Goal: Transaction & Acquisition: Download file/media

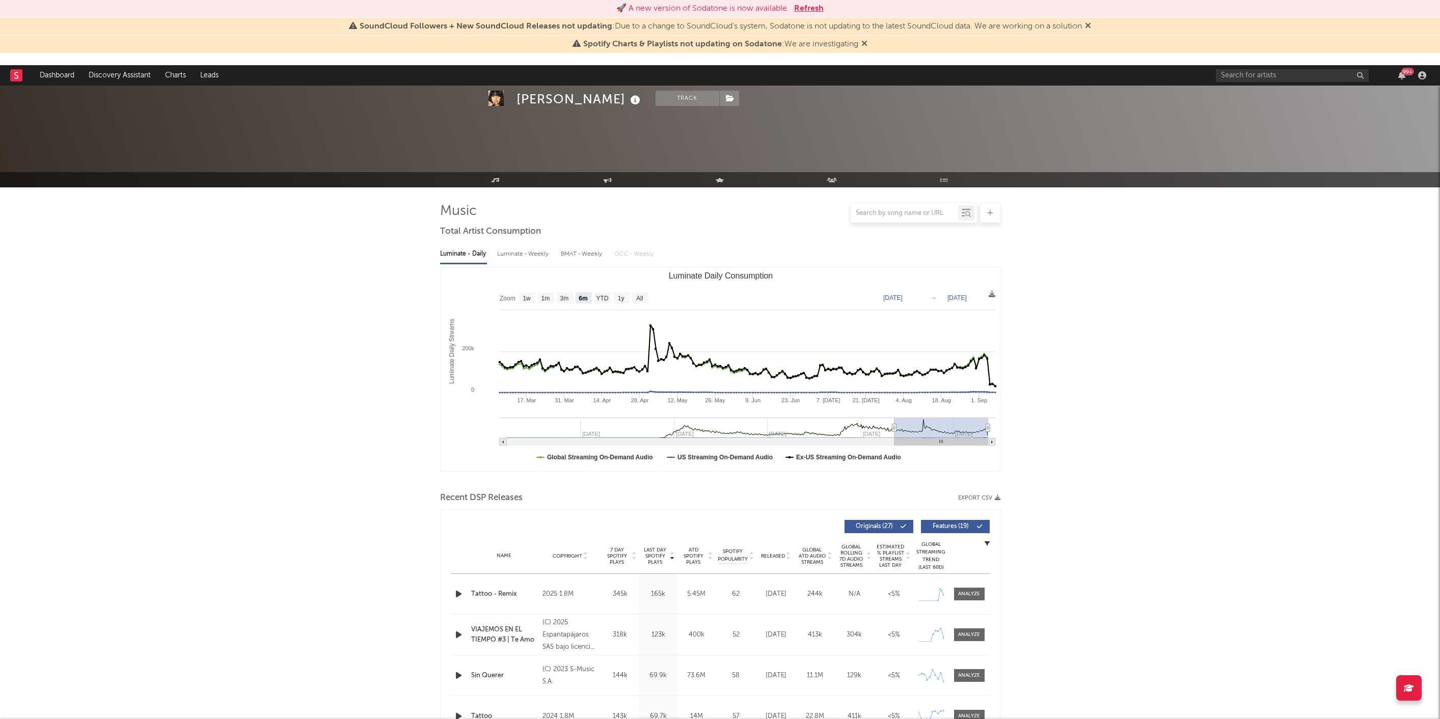
select select "6m"
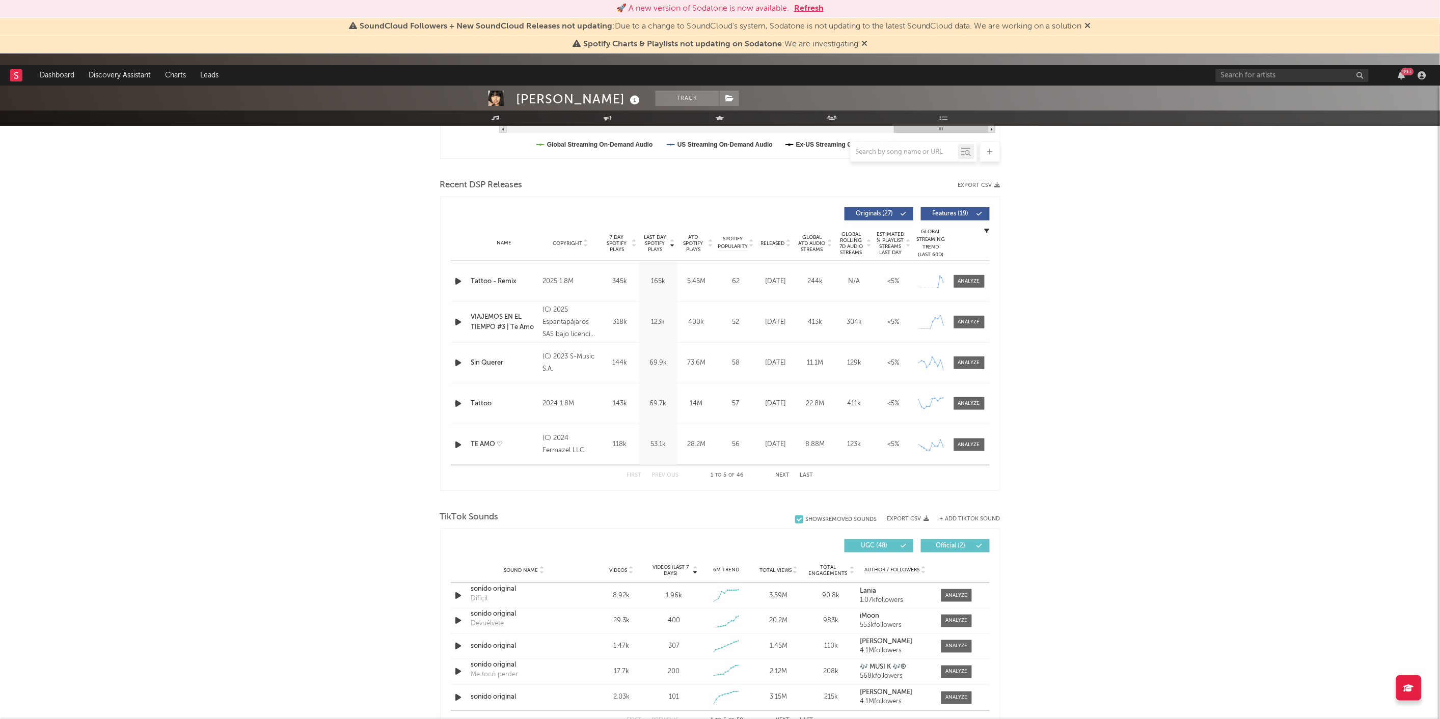
click at [806, 8] on button "Refresh" at bounding box center [809, 9] width 30 height 12
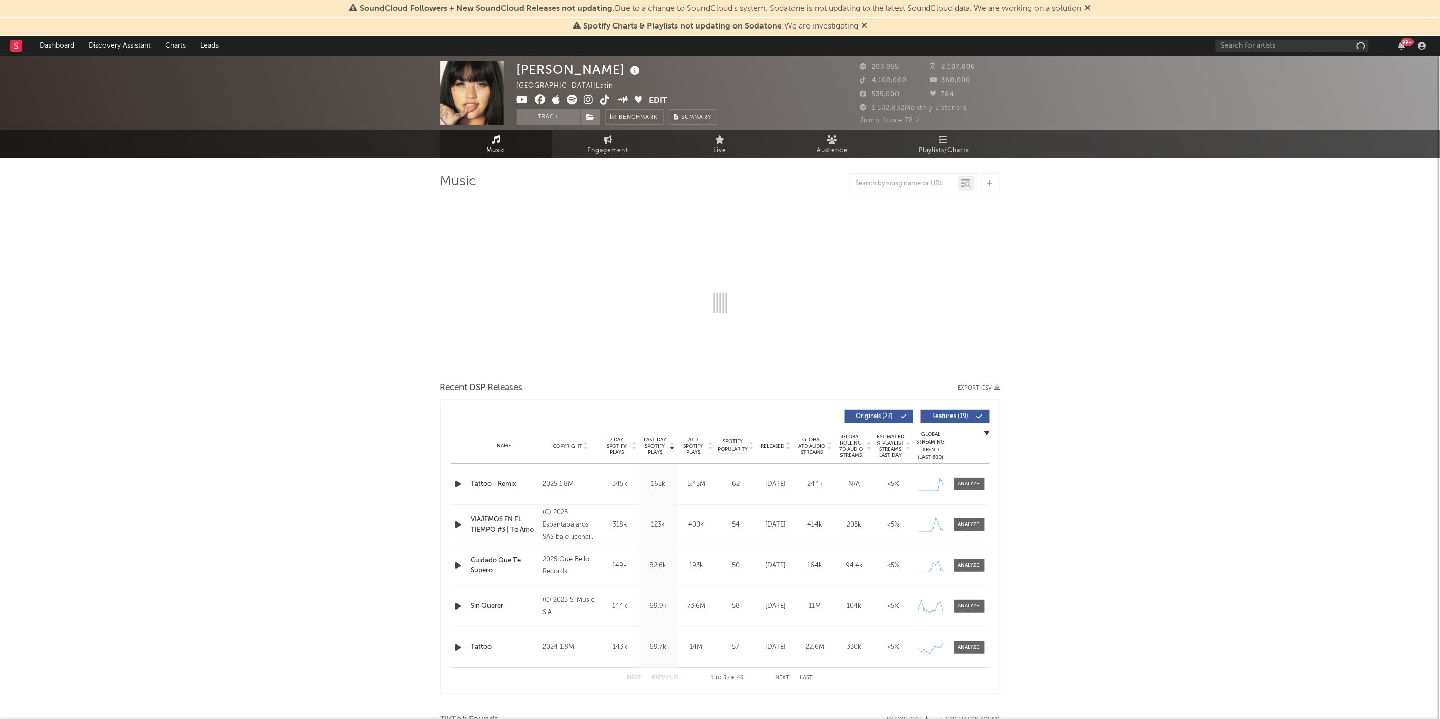
select select "6m"
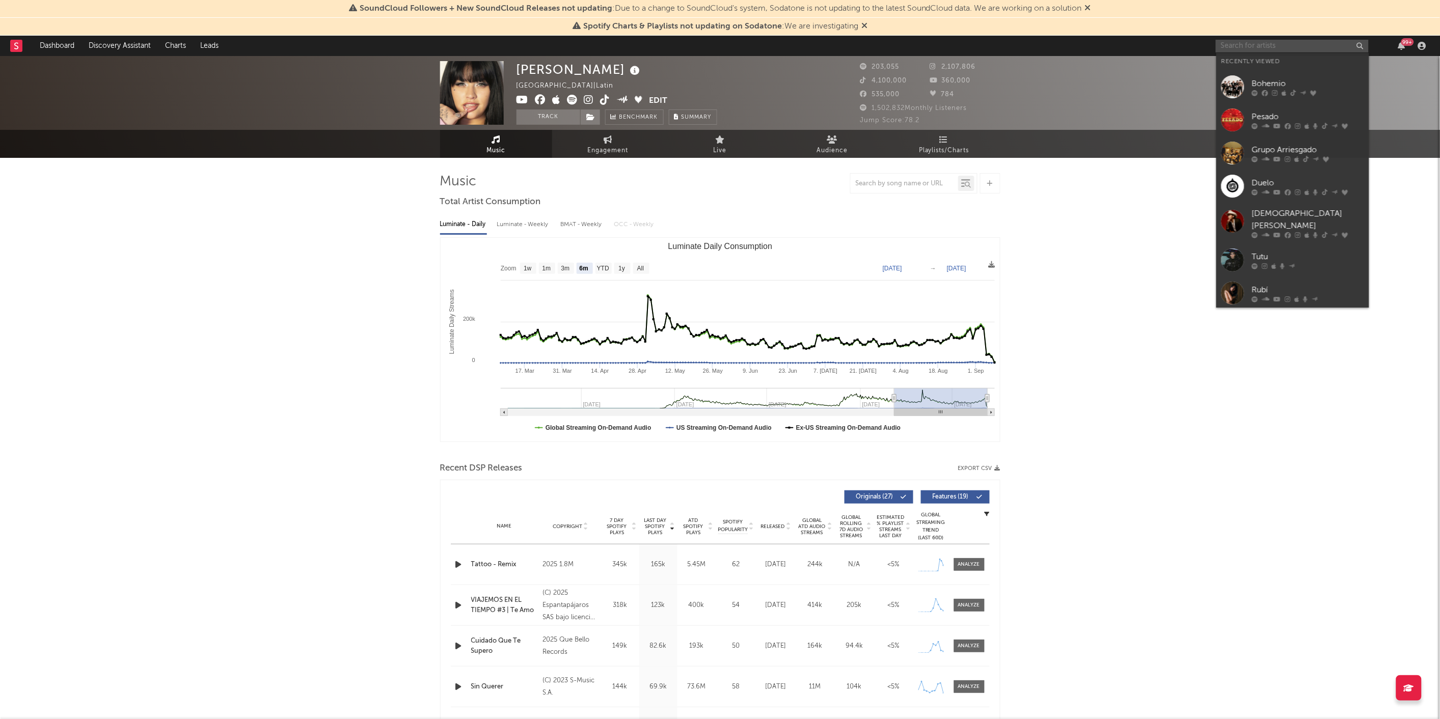
click at [1231, 47] on input "text" at bounding box center [1292, 46] width 153 height 13
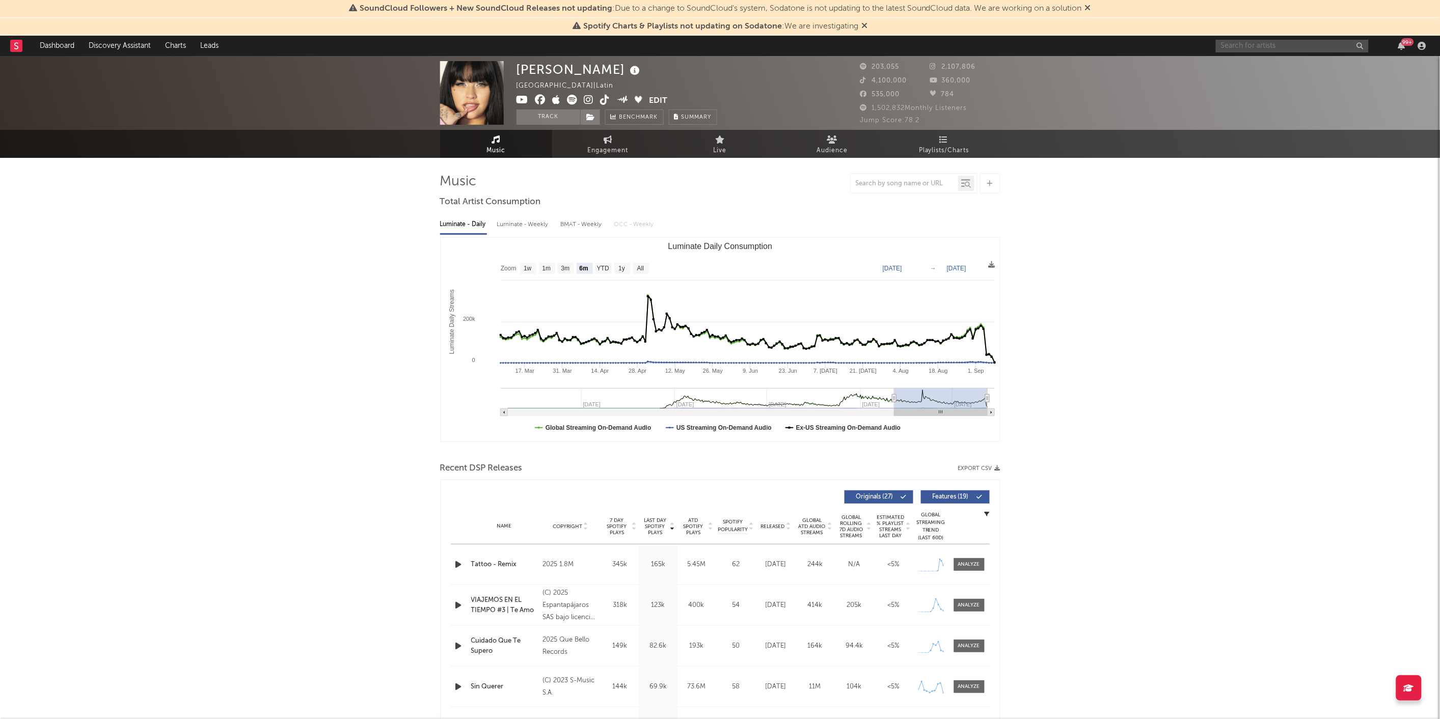
click at [1245, 47] on input "text" at bounding box center [1292, 46] width 153 height 13
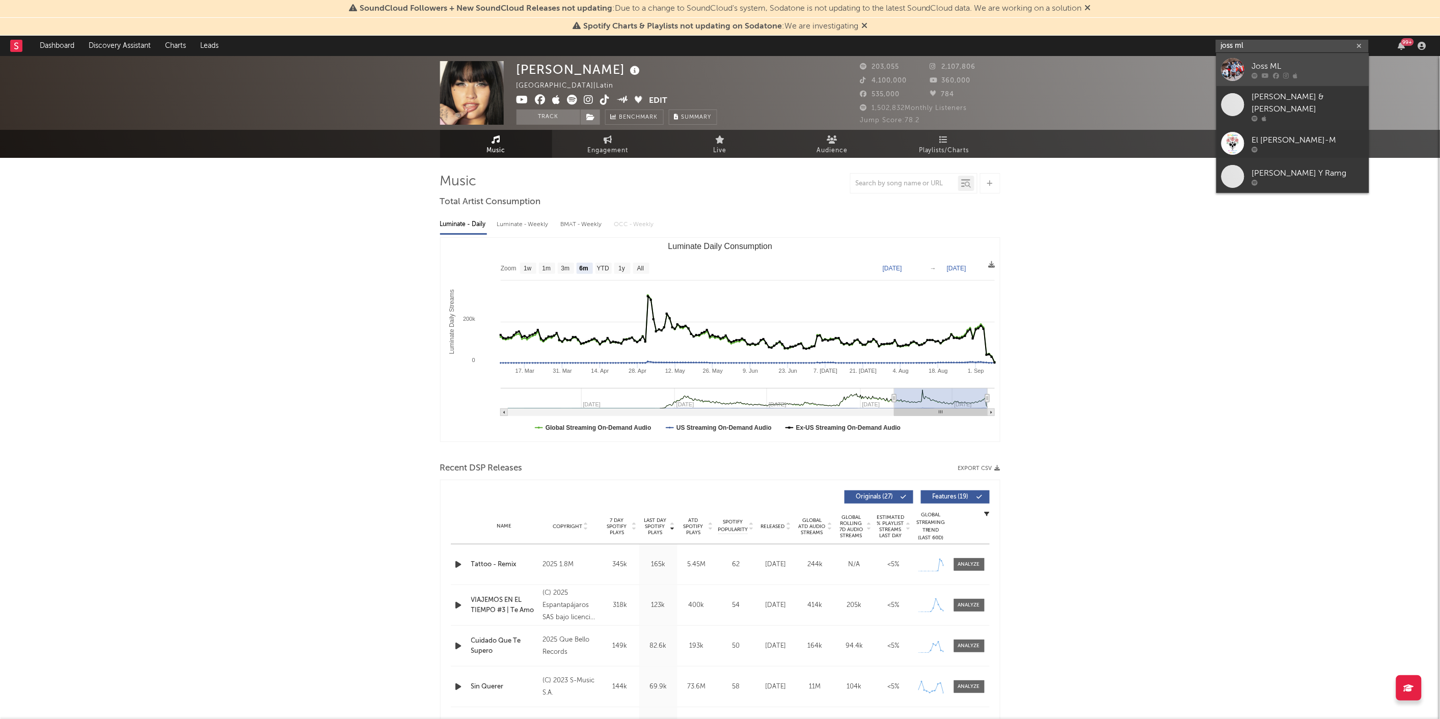
type input "joss ml"
click at [1235, 67] on div at bounding box center [1232, 69] width 23 height 23
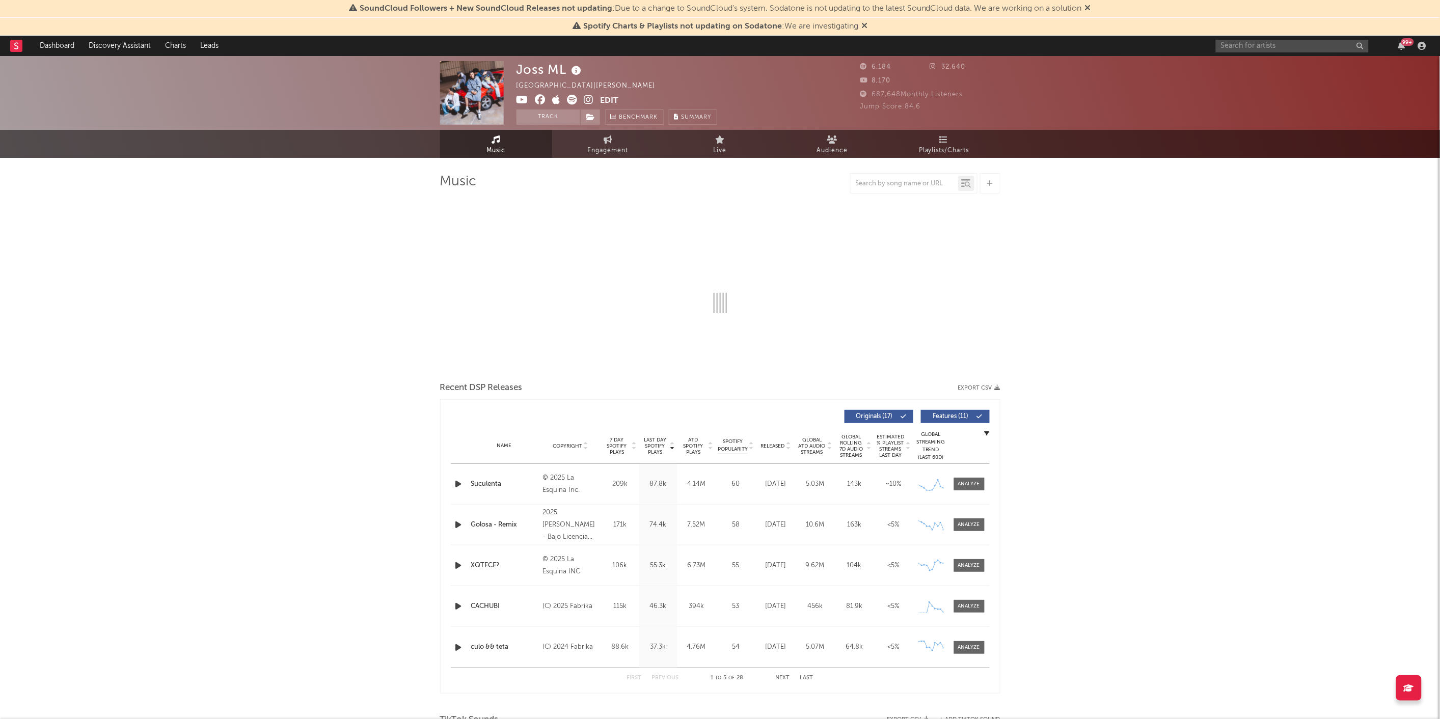
select select "6m"
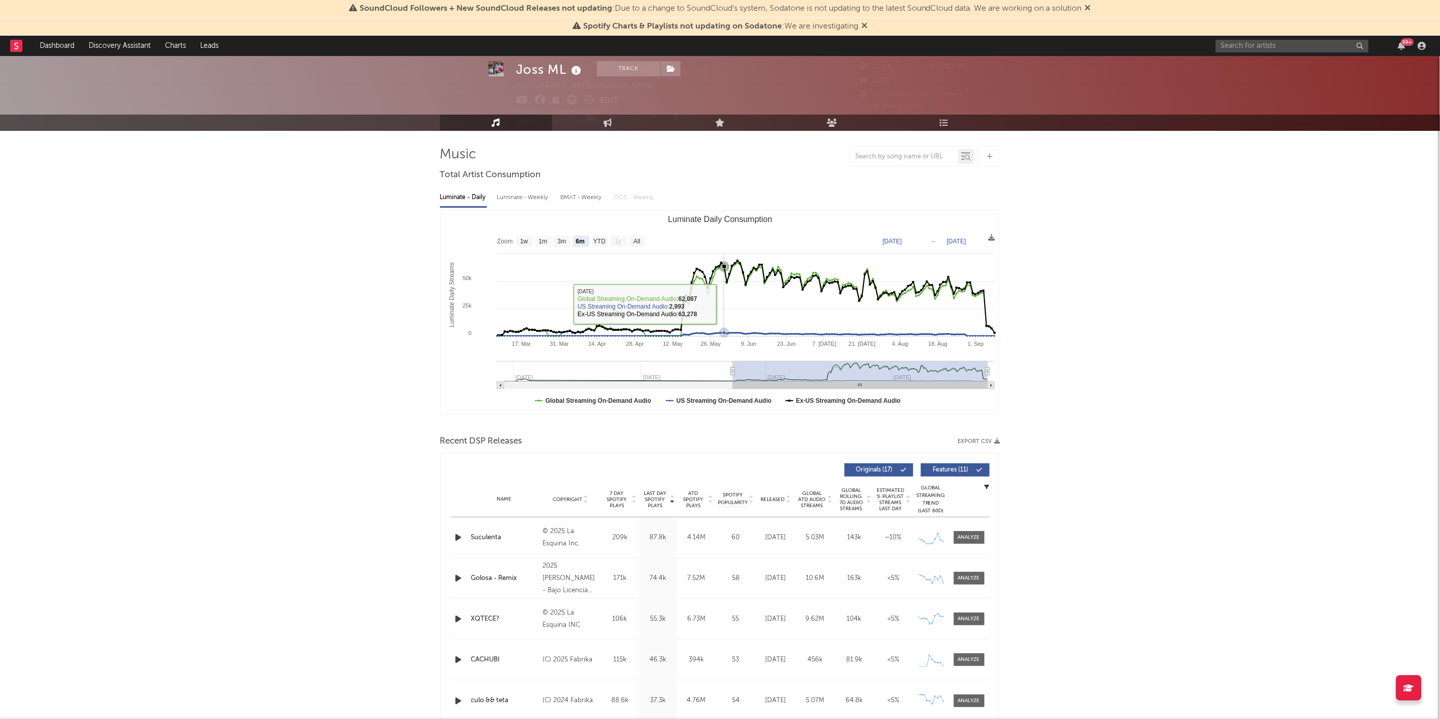
scroll to position [28, 0]
click at [986, 440] on button "Export CSV" at bounding box center [979, 441] width 42 height 6
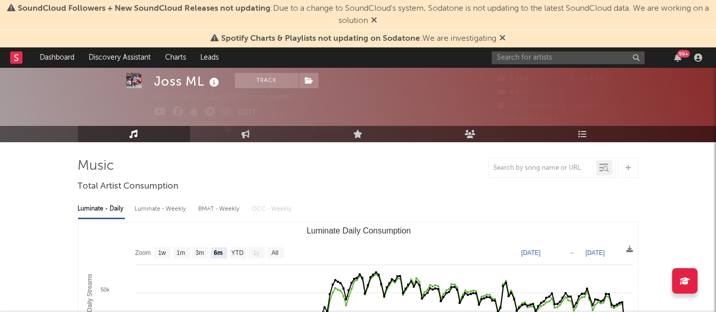
scroll to position [0, 0]
